Goal: Task Accomplishment & Management: Manage account settings

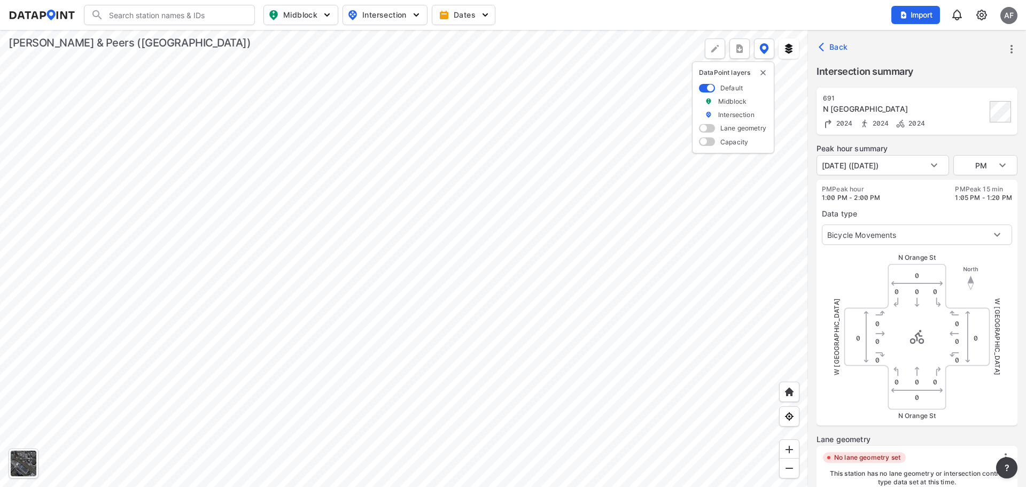
click at [579, 287] on div at bounding box center [404, 258] width 808 height 457
click at [551, 295] on div at bounding box center [404, 258] width 808 height 457
click at [495, 293] on div at bounding box center [404, 258] width 808 height 457
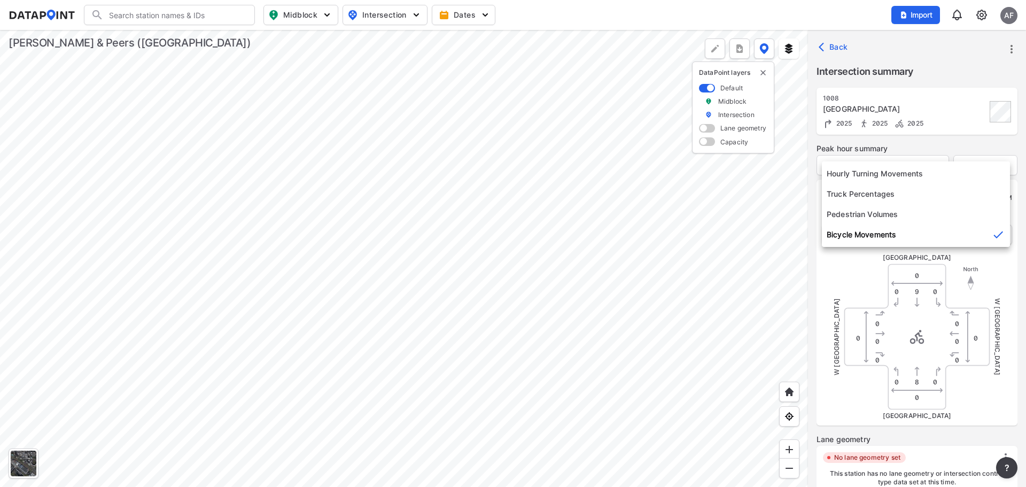
click at [925, 234] on body "Search Please enter a search term. Midblock Intersection Dates Import AF Import…" at bounding box center [513, 243] width 1026 height 487
click at [851, 291] on div at bounding box center [513, 243] width 1026 height 487
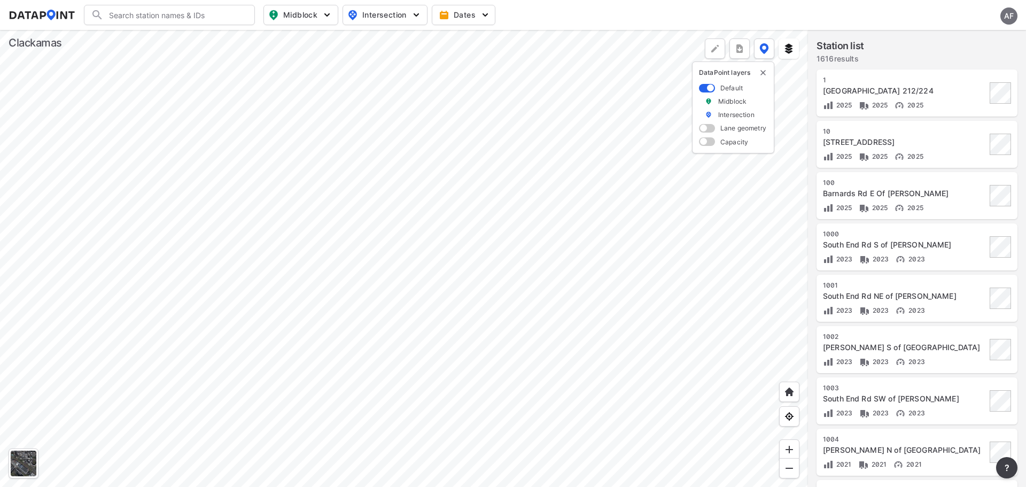
click at [331, 231] on div at bounding box center [404, 258] width 808 height 457
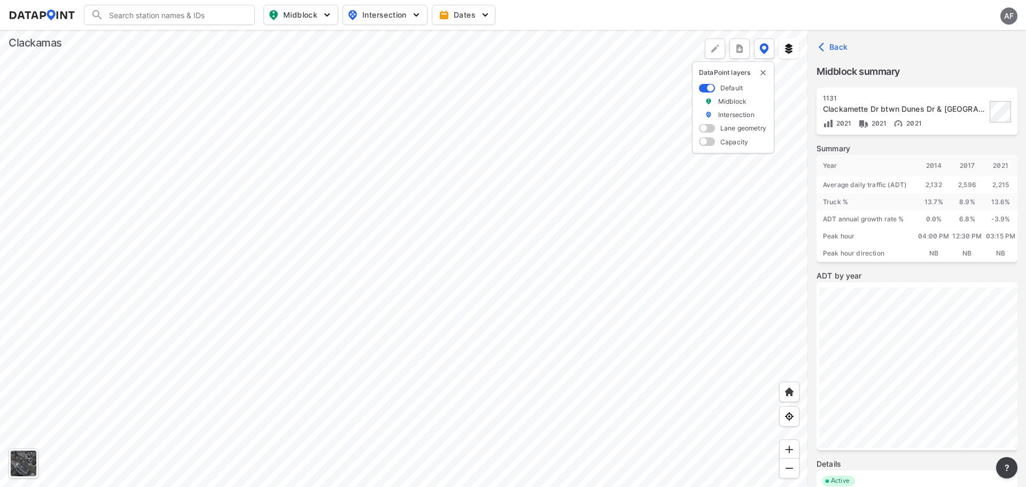
scroll to position [60, 0]
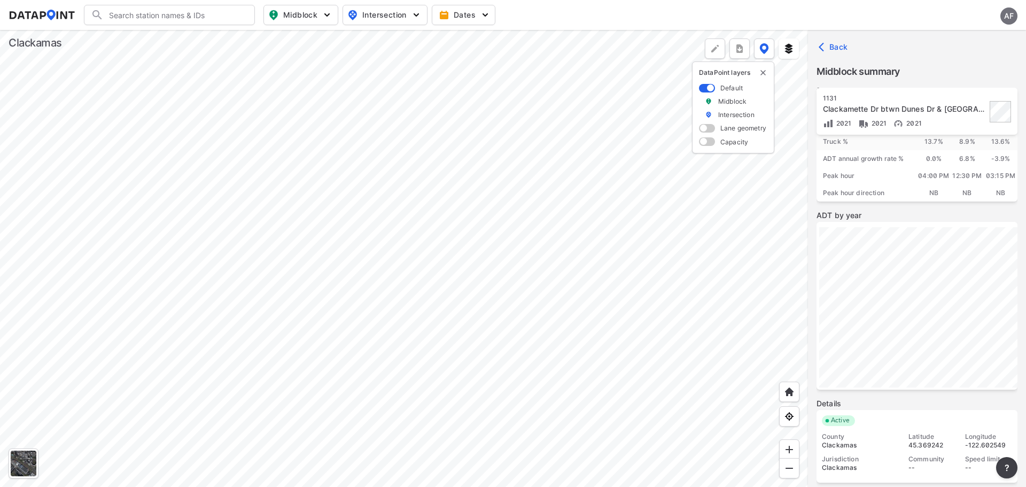
click at [705, 127] on span at bounding box center [707, 128] width 16 height 9
click at [705, 129] on input "checkbox" at bounding box center [702, 129] width 7 height 0
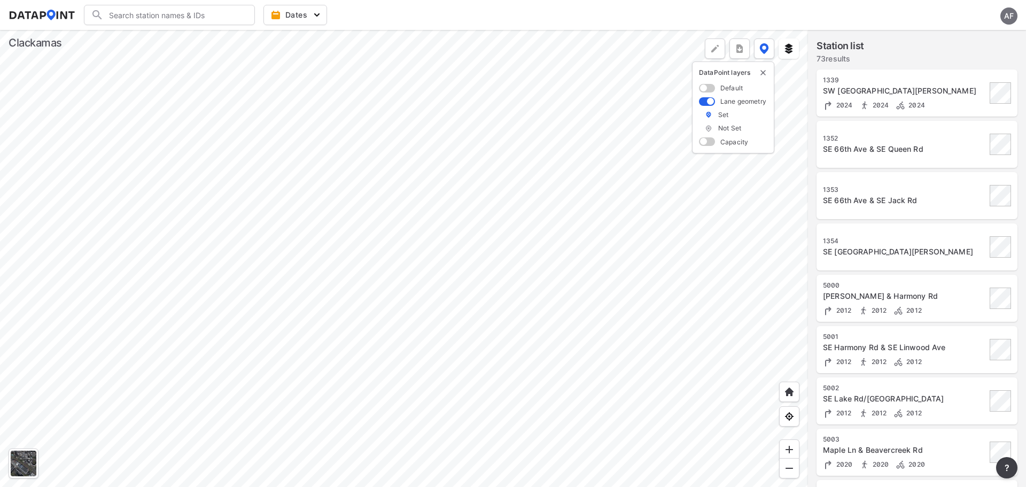
click at [502, 237] on div at bounding box center [404, 258] width 808 height 457
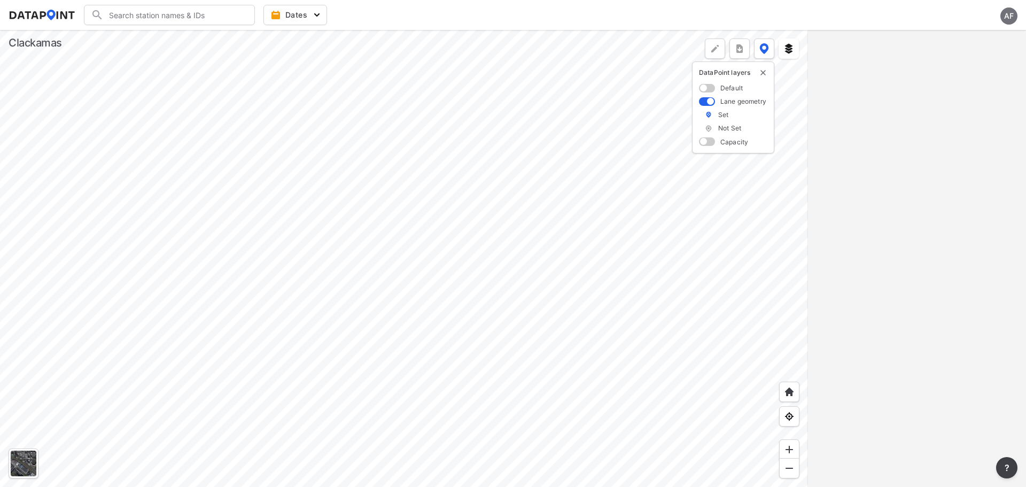
click at [605, 161] on div at bounding box center [404, 258] width 808 height 457
click at [434, 329] on div at bounding box center [404, 258] width 808 height 457
click at [529, 252] on div at bounding box center [404, 258] width 808 height 457
click at [709, 99] on span at bounding box center [707, 101] width 16 height 9
click at [706, 102] on input "checkbox" at bounding box center [702, 102] width 7 height 0
